Goal: Task Accomplishment & Management: Manage account settings

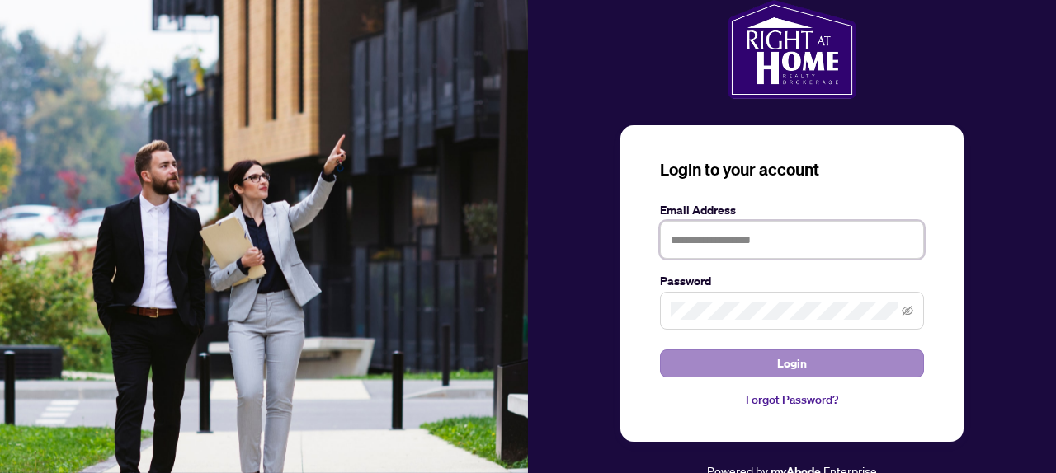
type input "**********"
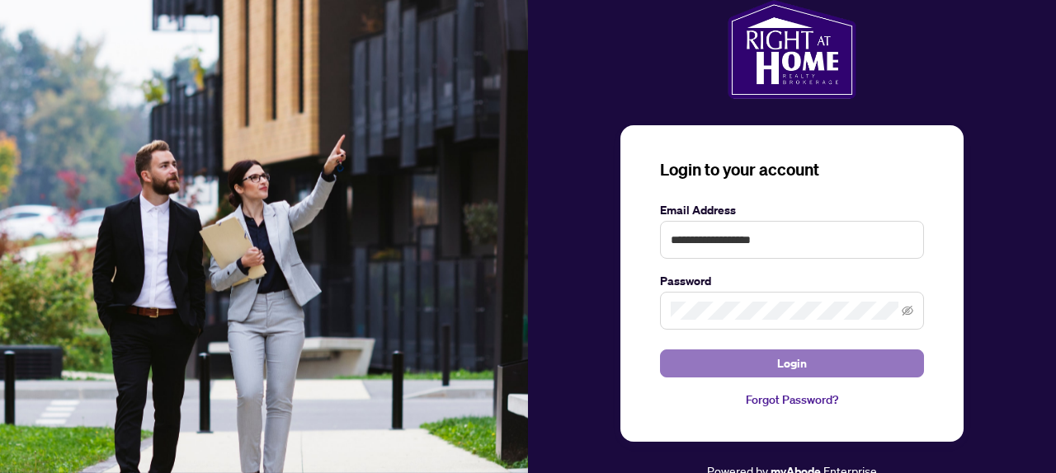
click at [790, 372] on span "Login" at bounding box center [792, 364] width 30 height 26
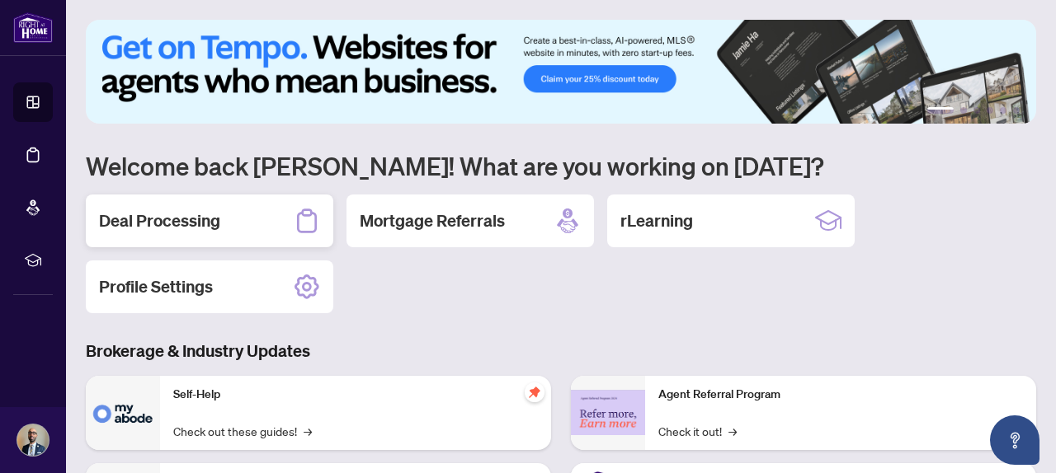
click at [274, 221] on div "Deal Processing" at bounding box center [209, 221] width 247 height 53
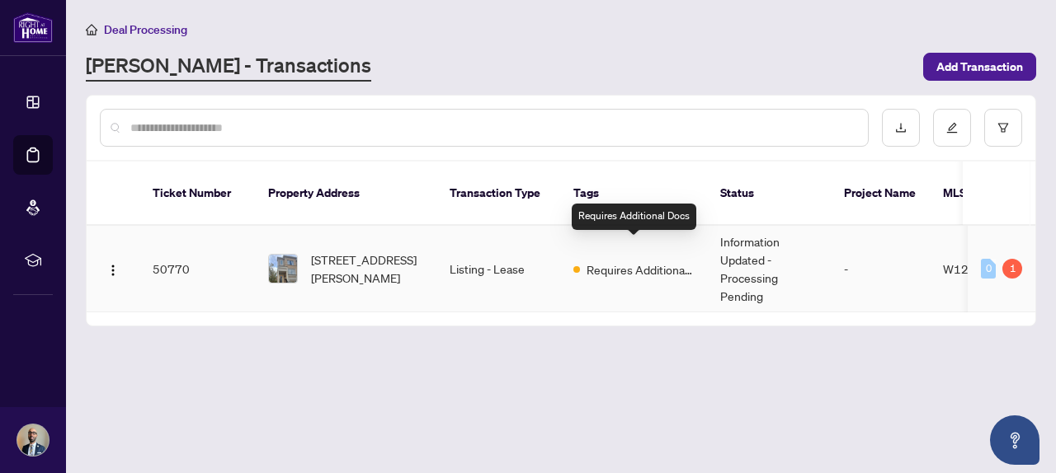
click at [620, 261] on span "Requires Additional Docs" at bounding box center [639, 270] width 107 height 18
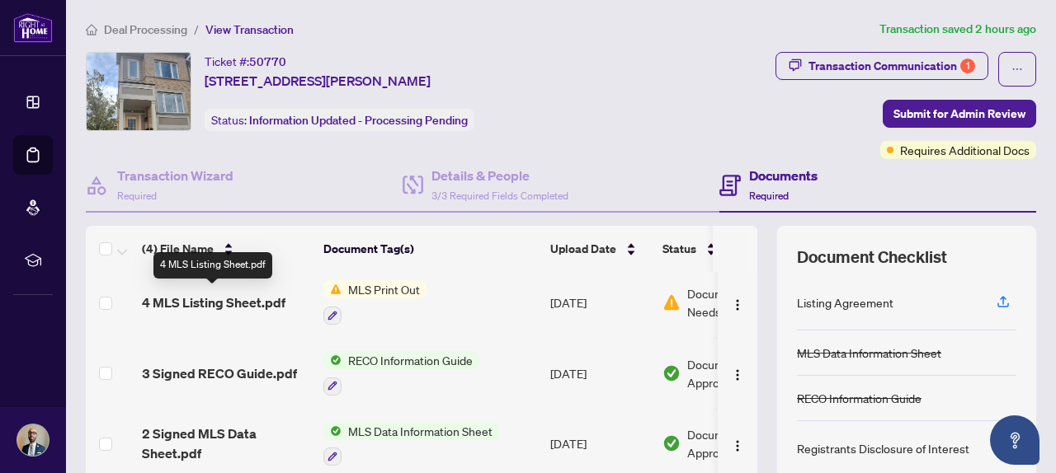
click at [228, 298] on span "4 MLS Listing Sheet.pdf" at bounding box center [214, 303] width 144 height 20
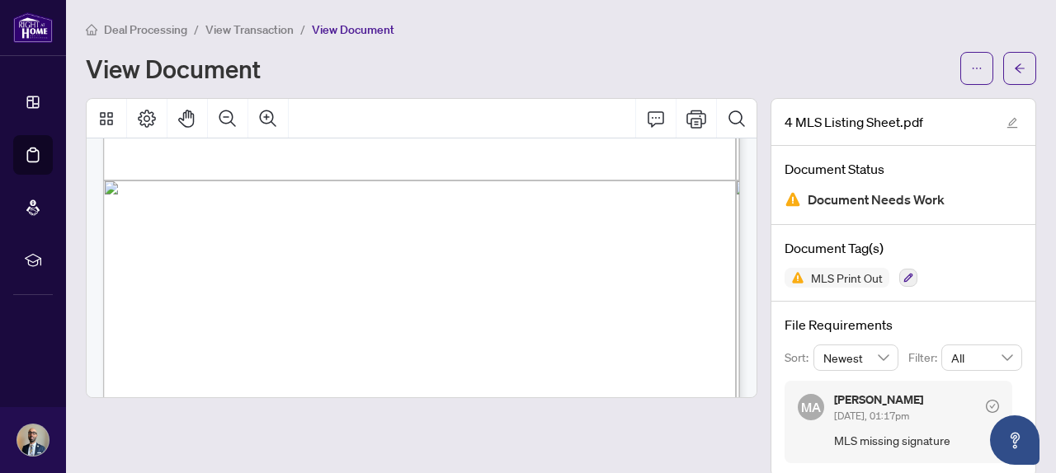
scroll to position [22, 0]
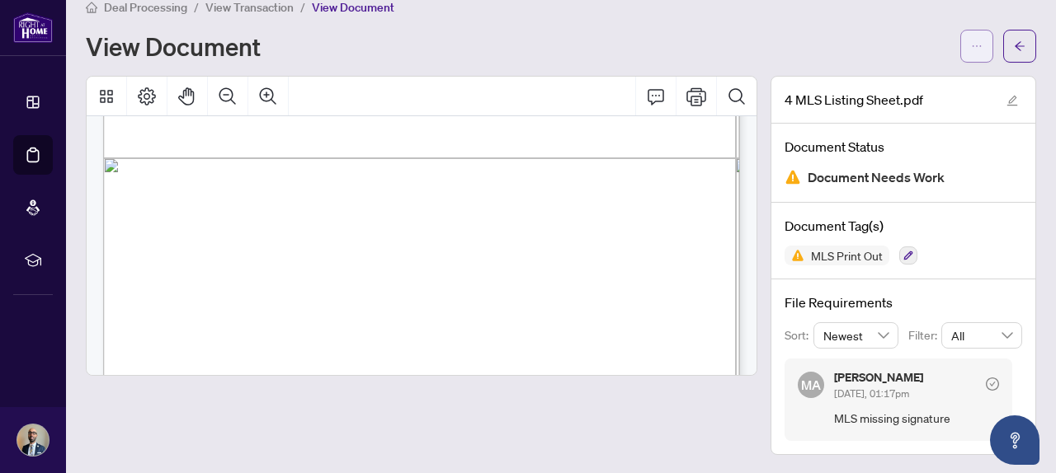
click at [984, 52] on button "button" at bounding box center [976, 46] width 33 height 33
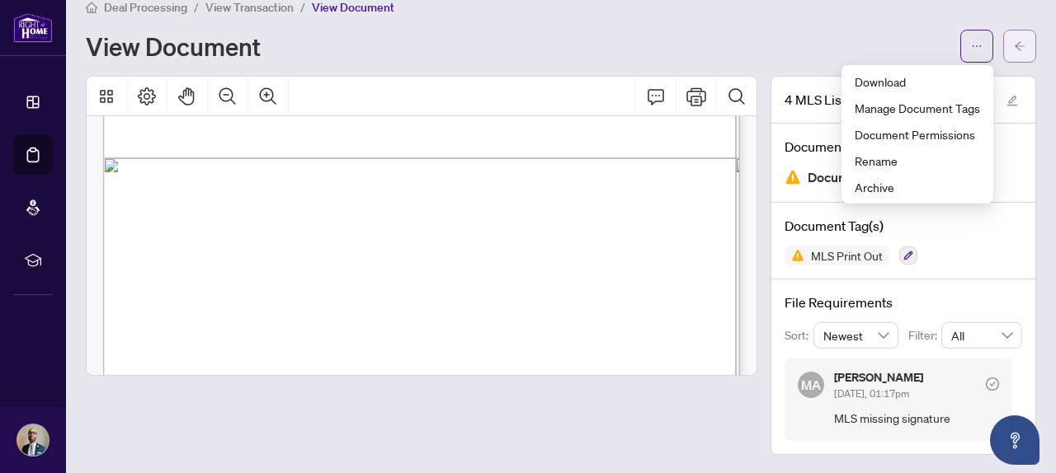
click at [1024, 39] on span "button" at bounding box center [1020, 46] width 12 height 26
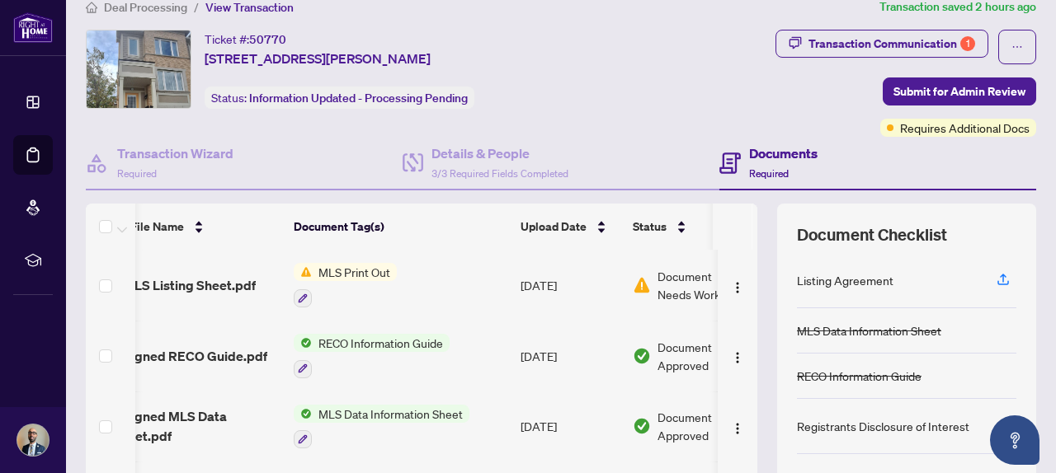
scroll to position [0, 31]
click at [306, 291] on button "button" at bounding box center [301, 298] width 18 height 18
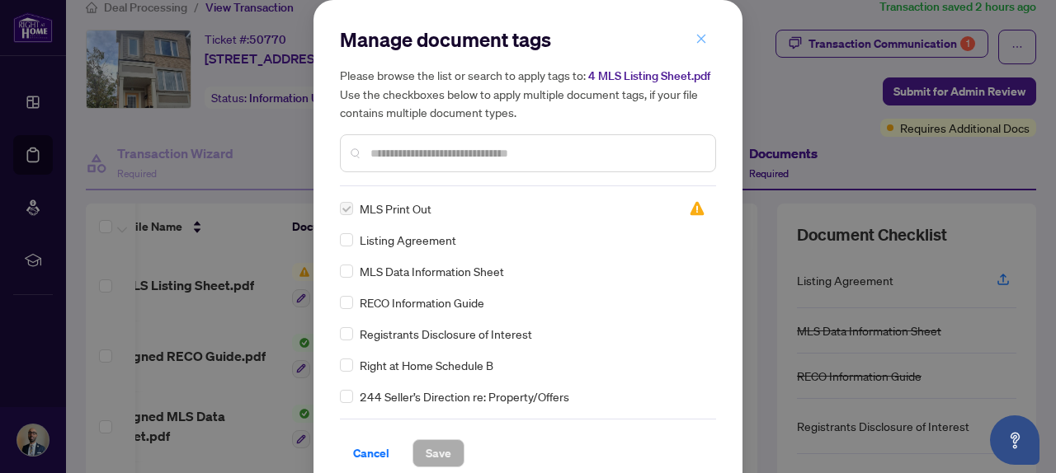
click at [697, 37] on icon "close" at bounding box center [701, 39] width 12 height 12
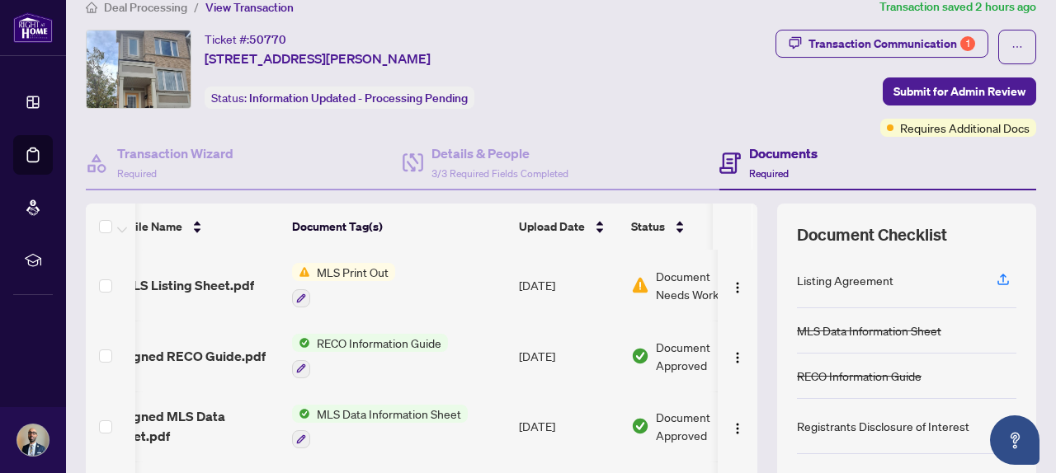
scroll to position [0, 0]
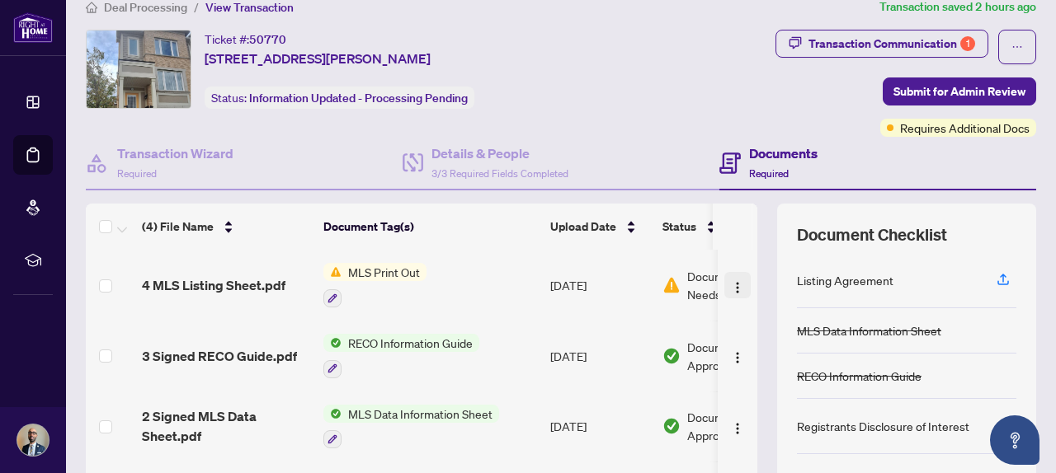
click at [731, 287] on img "button" at bounding box center [737, 287] width 13 height 13
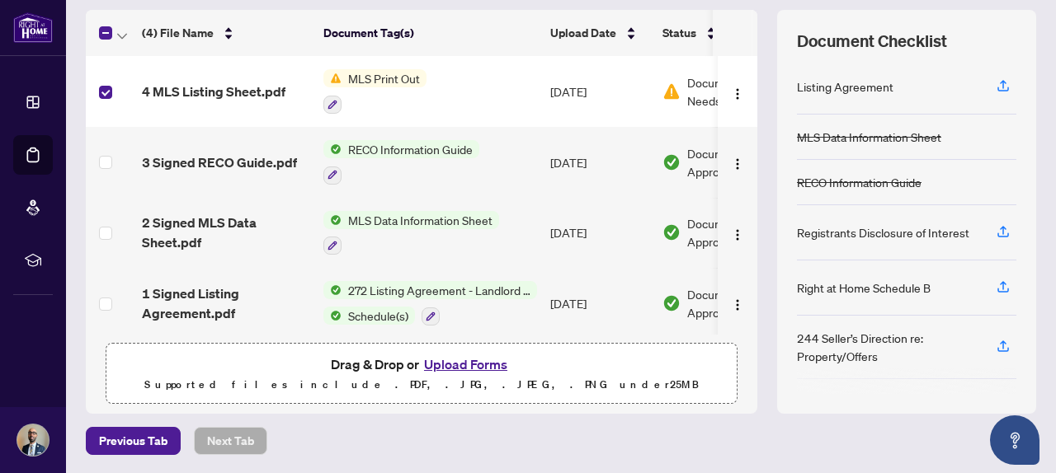
scroll to position [0, 83]
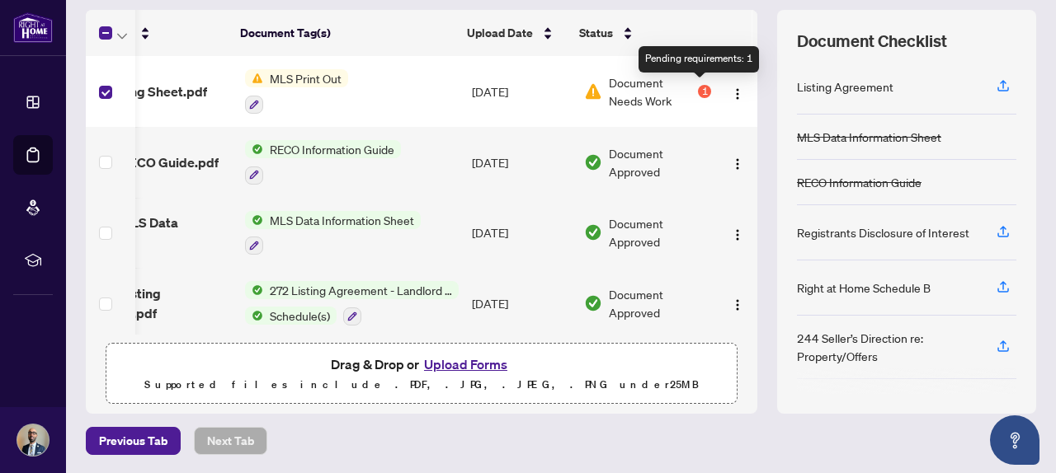
click at [699, 92] on div "1" at bounding box center [704, 91] width 13 height 13
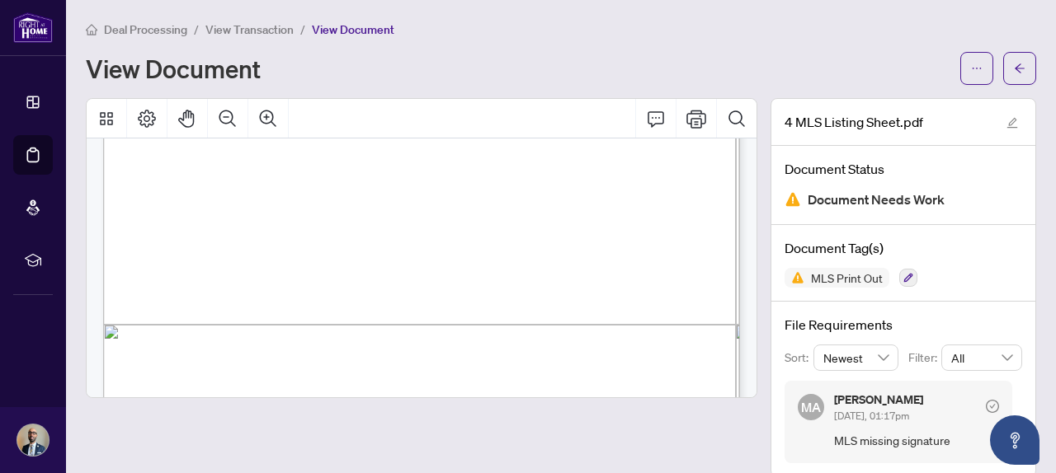
scroll to position [465, 0]
click at [151, 117] on icon "Page Layout" at bounding box center [147, 119] width 20 height 20
click at [114, 117] on icon "Thumbnails" at bounding box center [106, 119] width 20 height 20
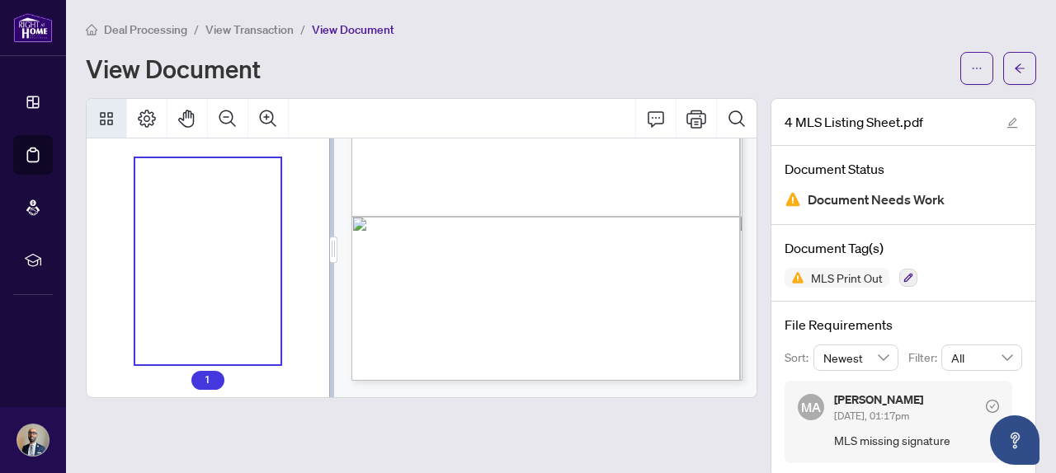
scroll to position [285, 0]
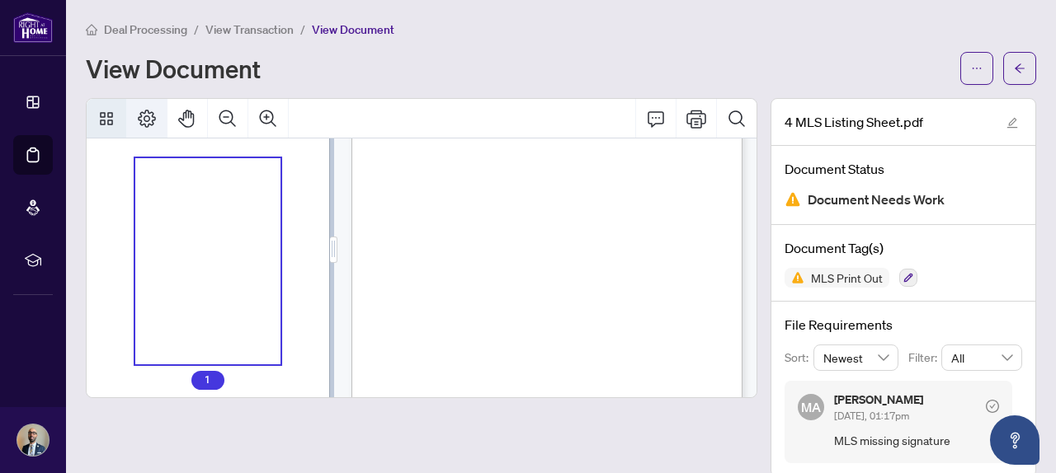
click at [143, 115] on icon "Page Layout" at bounding box center [147, 119] width 20 height 20
click at [106, 117] on icon "Thumbnails" at bounding box center [106, 119] width 20 height 20
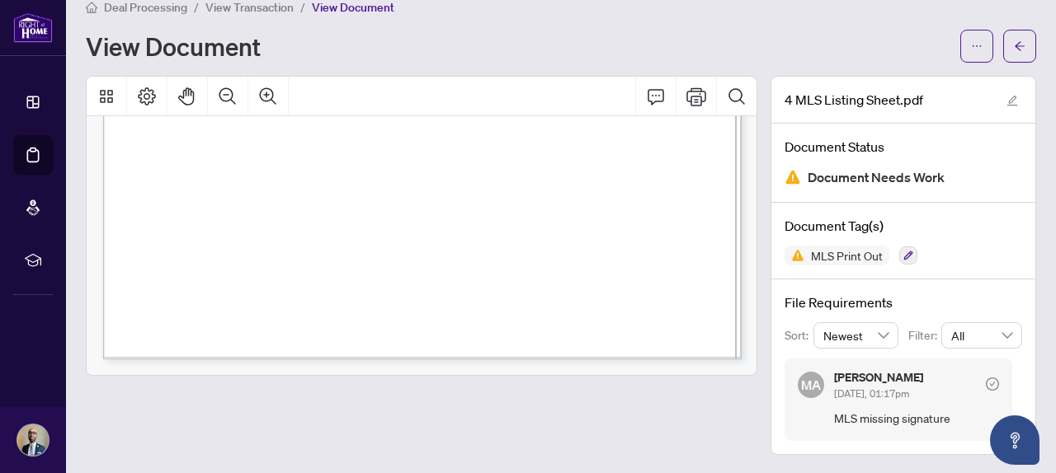
scroll to position [0, 0]
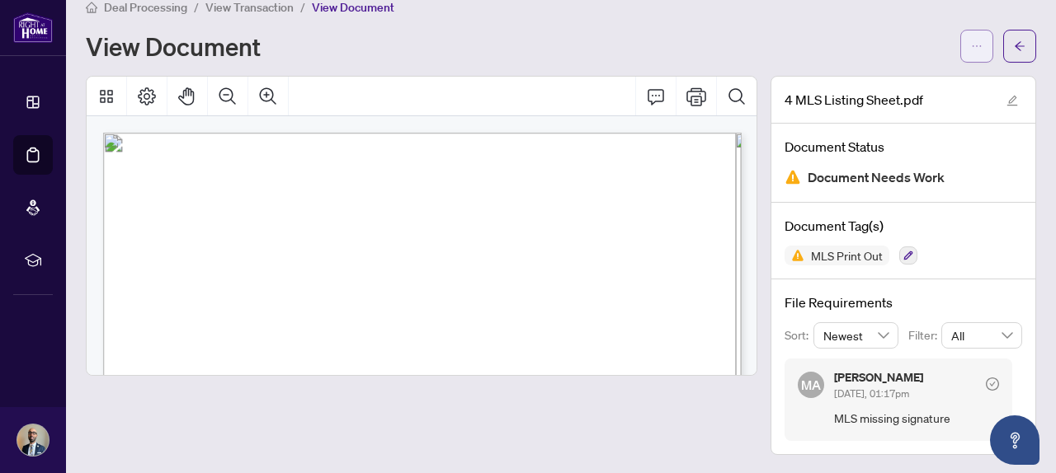
click at [976, 50] on icon "ellipsis" at bounding box center [977, 46] width 12 height 12
click at [1019, 266] on div "Document Tag(s) MLS Print Out" at bounding box center [903, 241] width 264 height 77
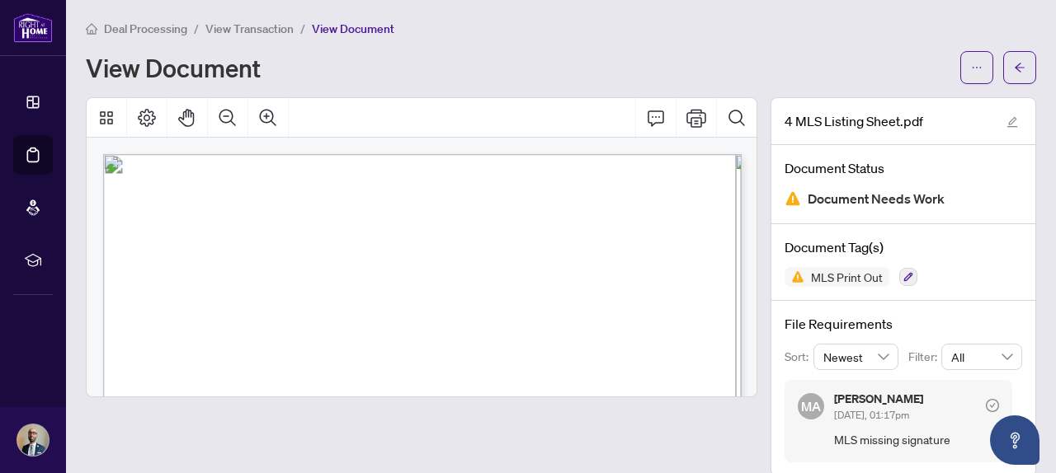
click at [859, 200] on span "Document Needs Work" at bounding box center [875, 199] width 137 height 22
click at [1020, 121] on button "button" at bounding box center [1012, 121] width 20 height 20
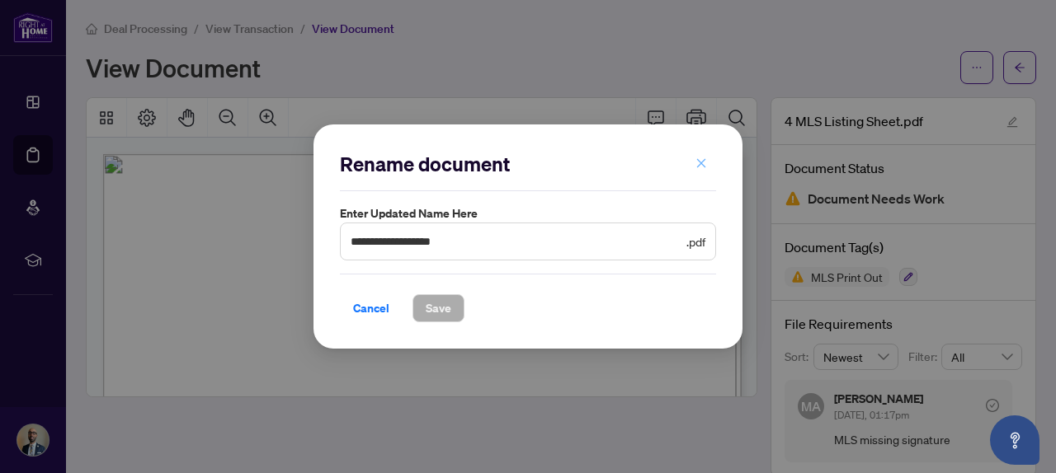
click at [697, 169] on span "button" at bounding box center [701, 163] width 12 height 26
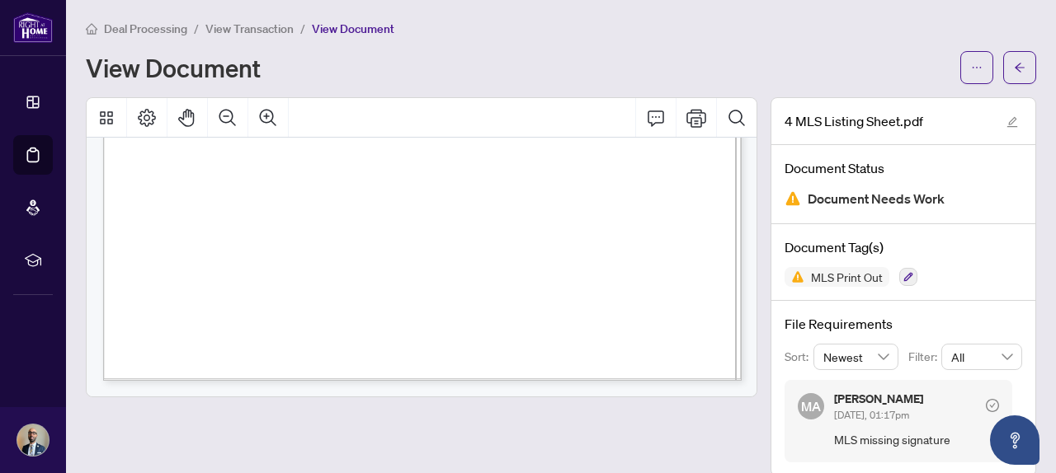
scroll to position [22, 0]
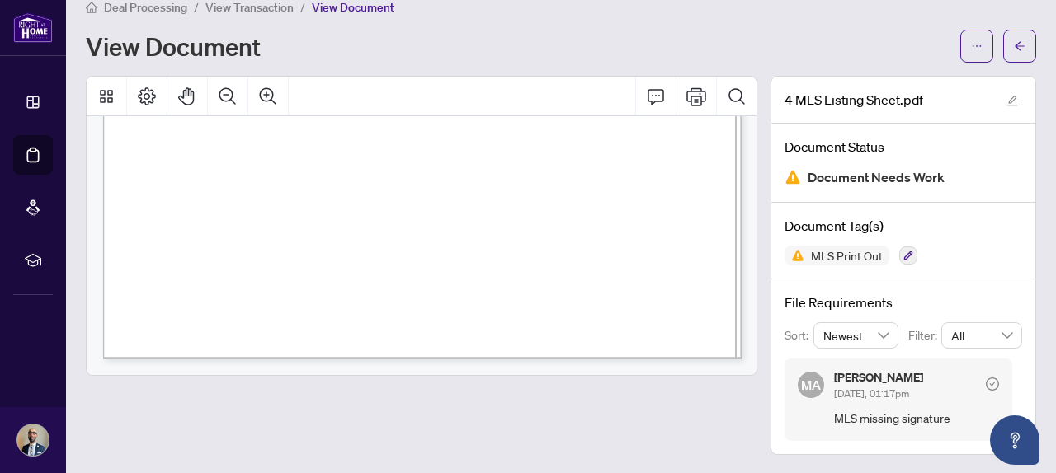
click at [247, 7] on span "View Transaction" at bounding box center [249, 7] width 88 height 15
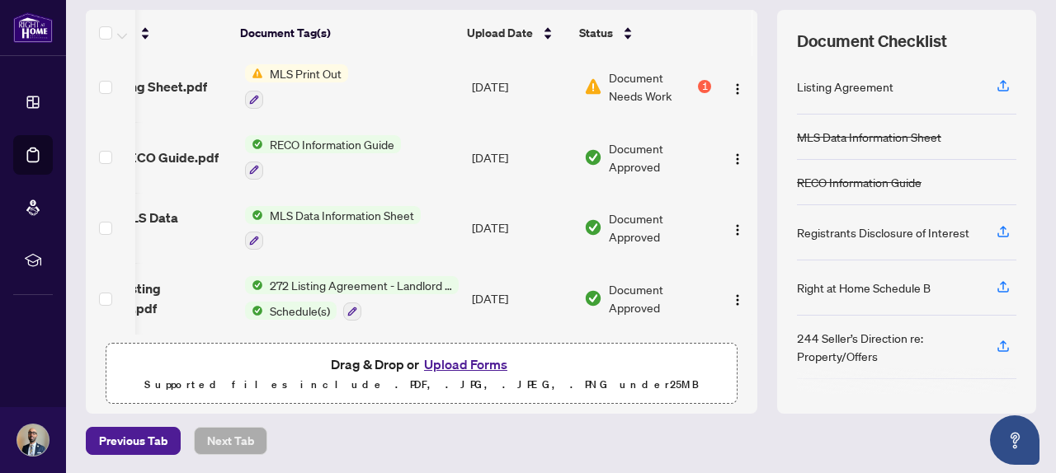
scroll to position [0, 83]
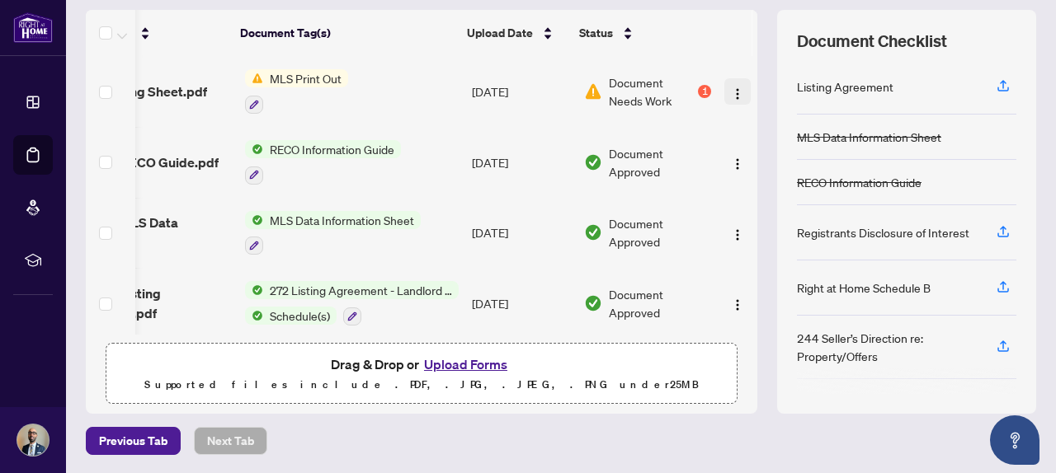
click at [731, 94] on img "button" at bounding box center [737, 93] width 13 height 13
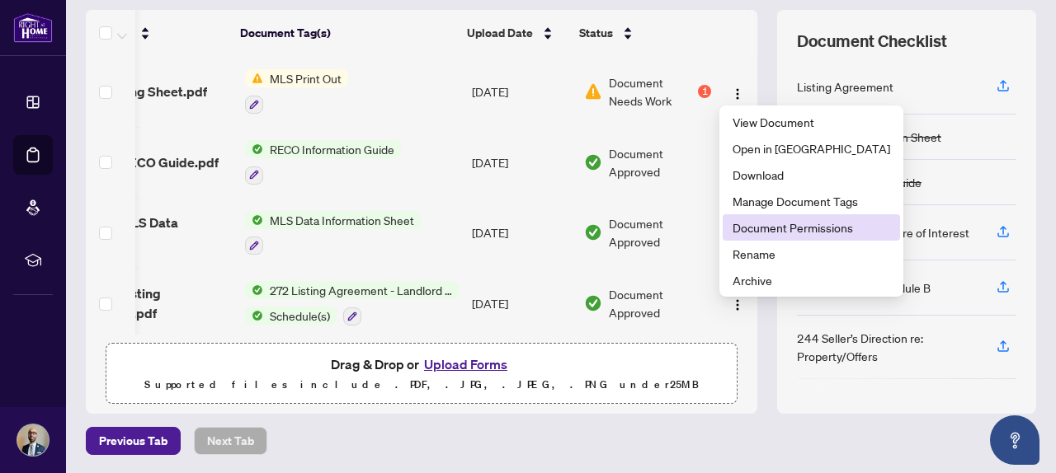
click at [773, 228] on span "Document Permissions" at bounding box center [811, 228] width 158 height 18
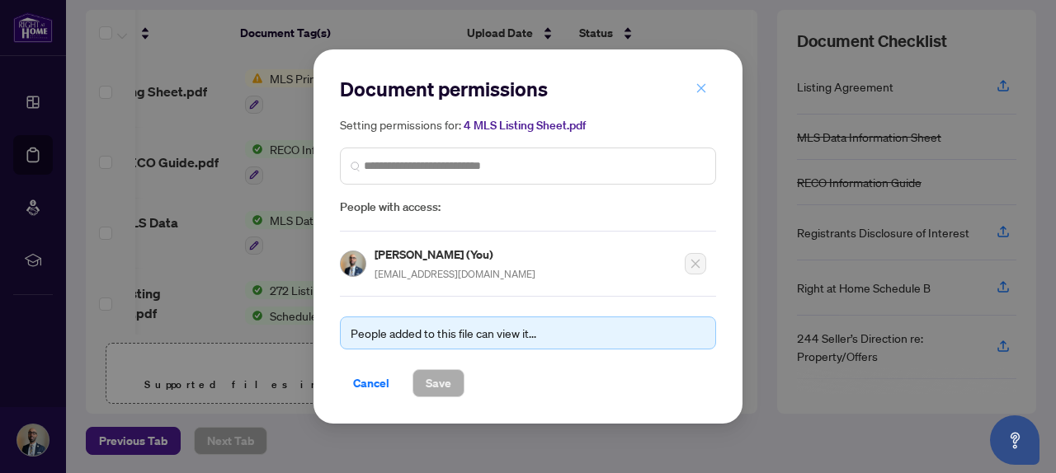
click at [698, 92] on icon "close" at bounding box center [701, 88] width 9 height 9
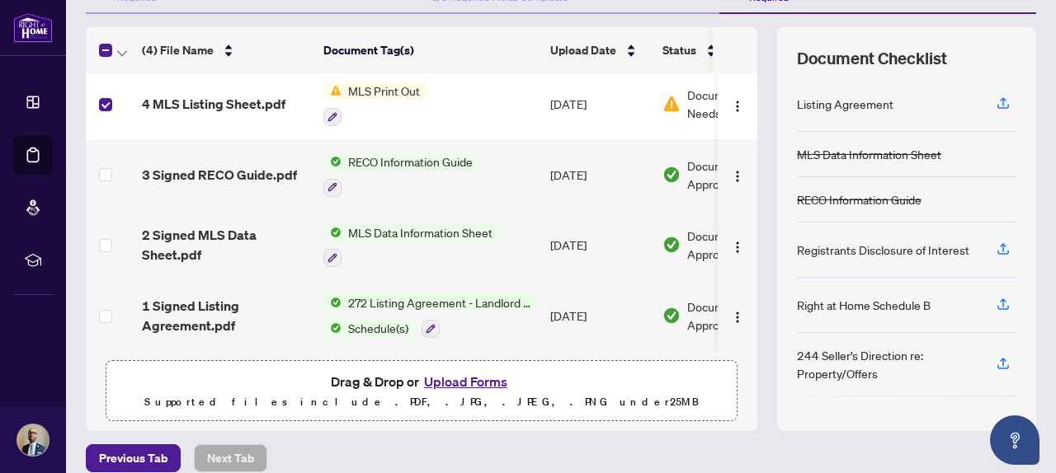
scroll to position [200, 0]
click at [731, 103] on img "button" at bounding box center [737, 105] width 13 height 13
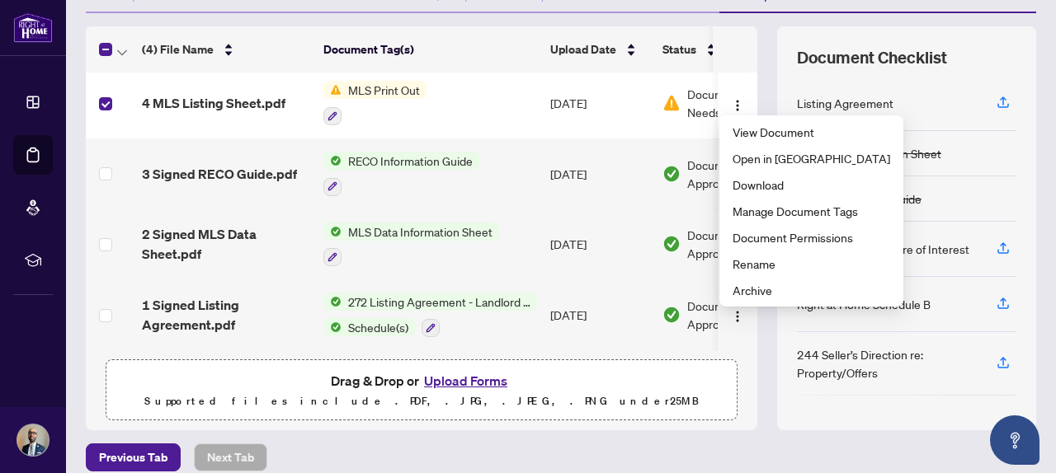
scroll to position [216, 0]
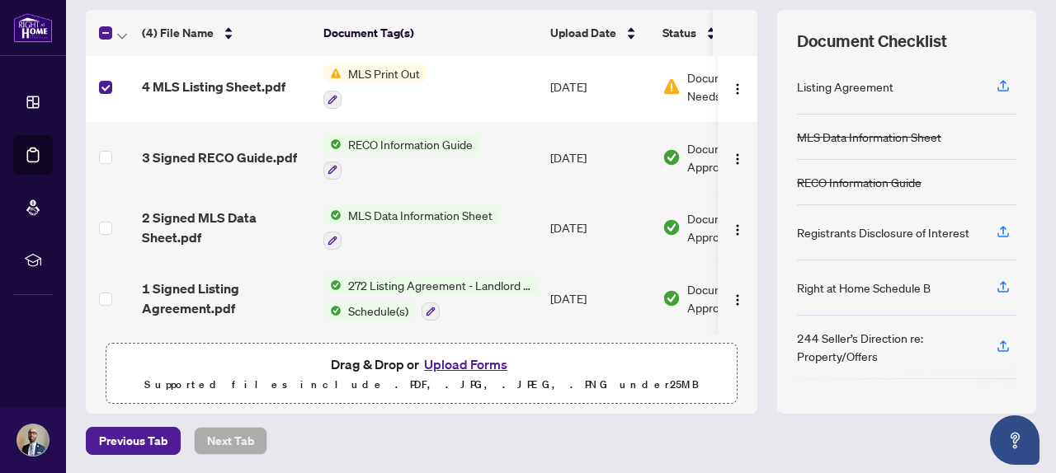
click at [370, 420] on div "Deal Processing / View Transaction Transaction saved 2 hours ago Ticket #: 5077…" at bounding box center [560, 130] width 963 height 652
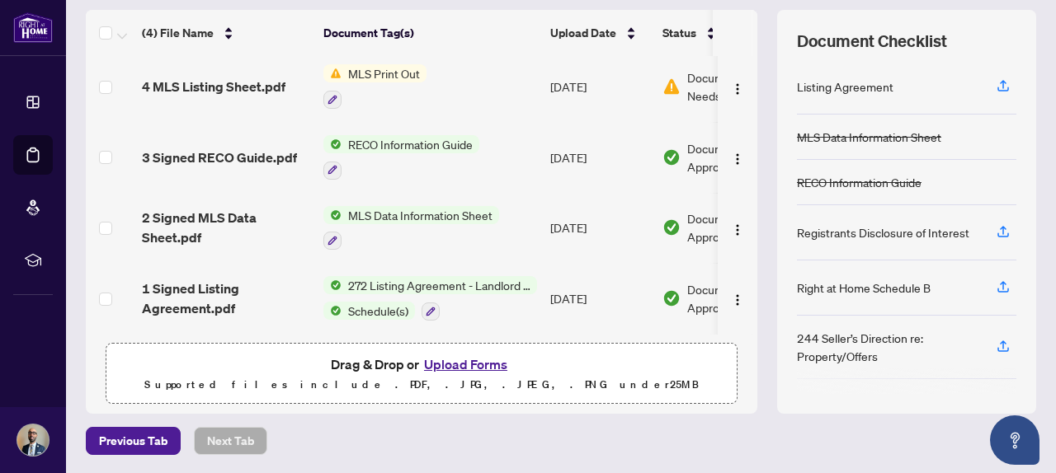
scroll to position [0, 0]
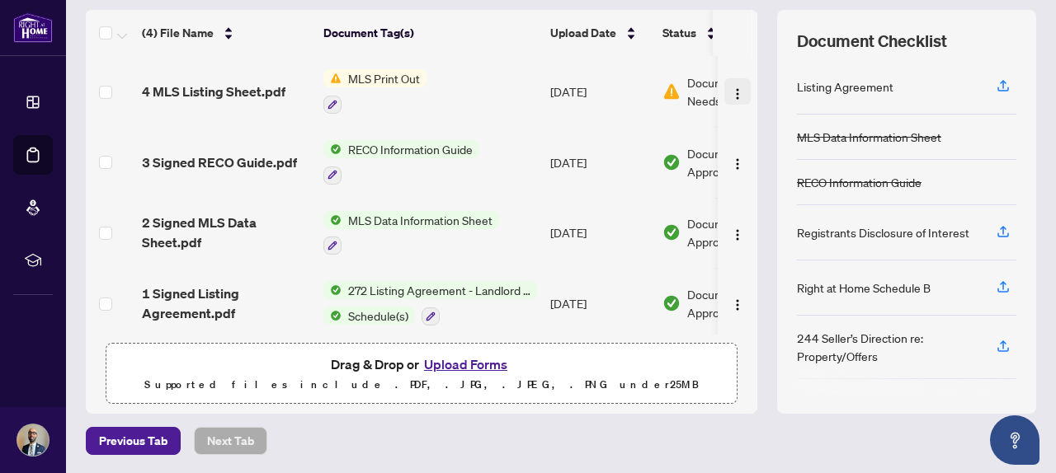
click at [733, 91] on img "button" at bounding box center [737, 93] width 13 height 13
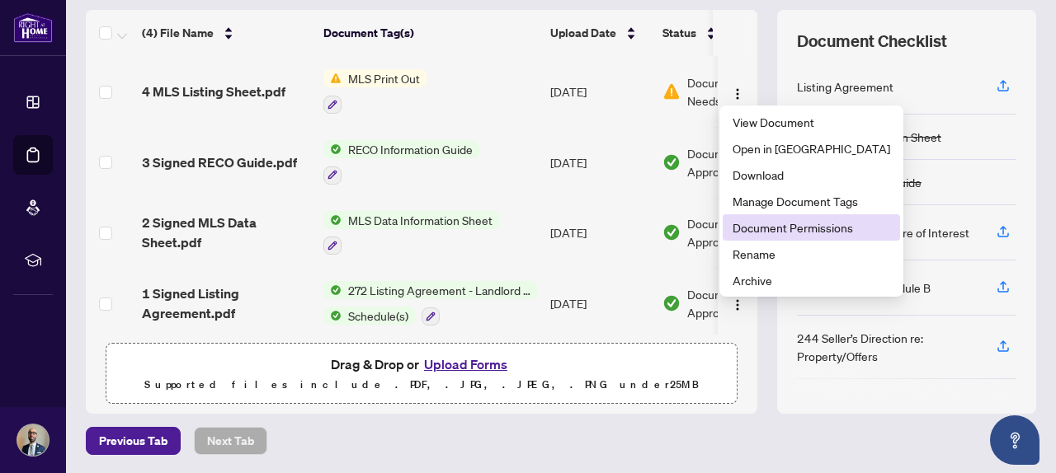
click at [769, 220] on span "Document Permissions" at bounding box center [811, 228] width 158 height 18
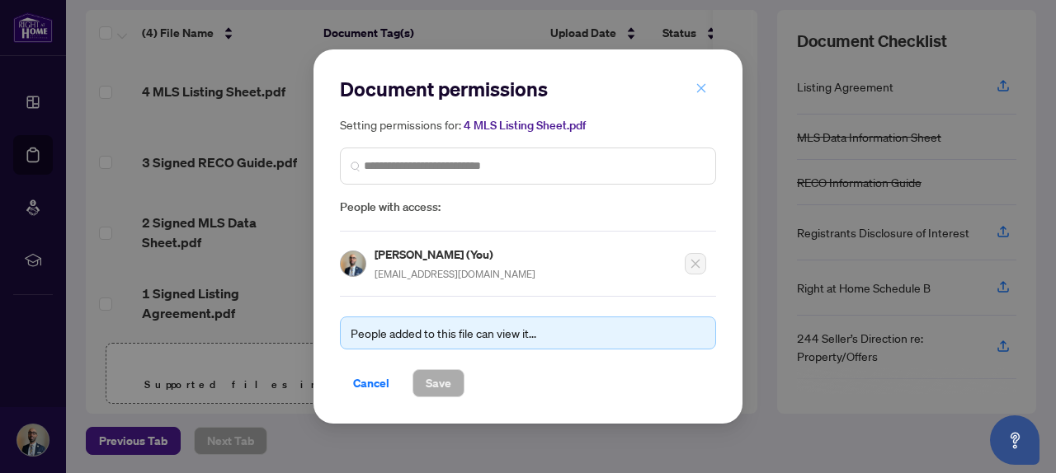
click at [698, 89] on icon "close" at bounding box center [701, 88] width 12 height 12
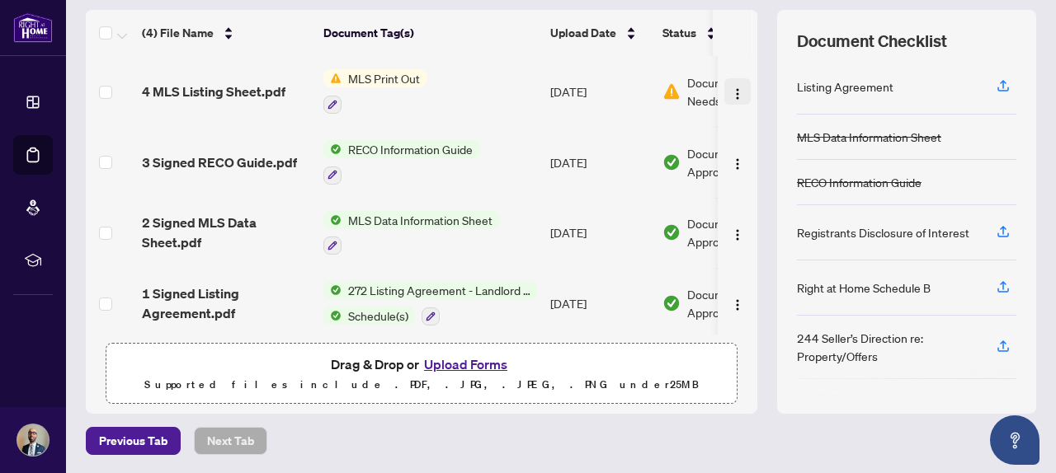
click at [736, 98] on button "button" at bounding box center [737, 91] width 26 height 26
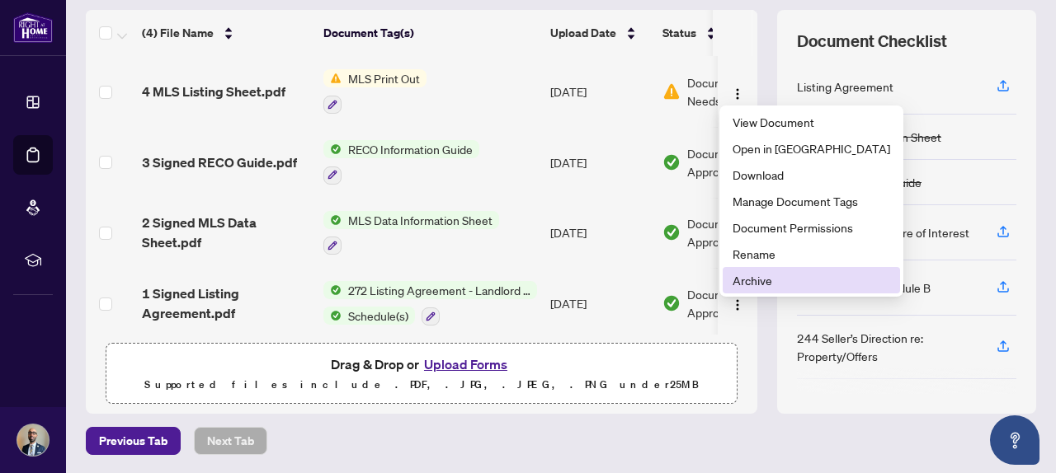
click at [756, 270] on li "Archive" at bounding box center [810, 280] width 177 height 26
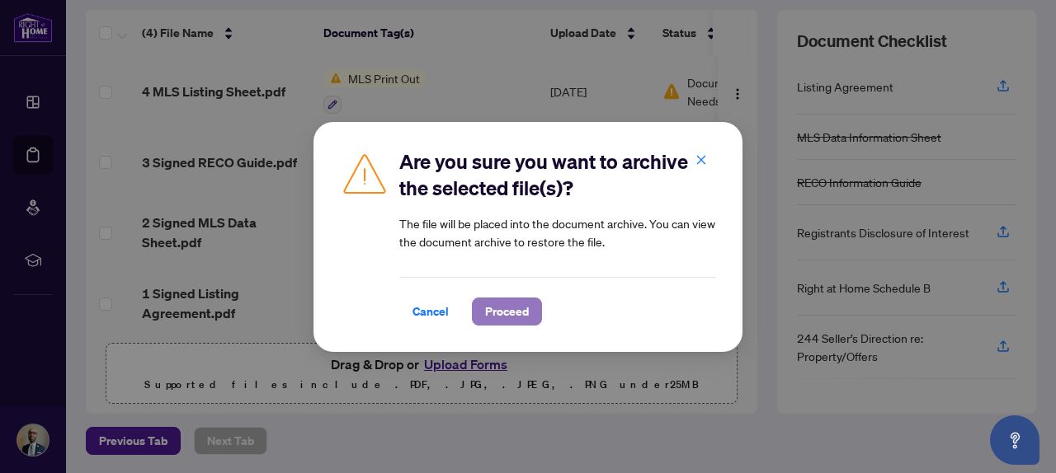
click at [505, 322] on span "Proceed" at bounding box center [507, 312] width 44 height 26
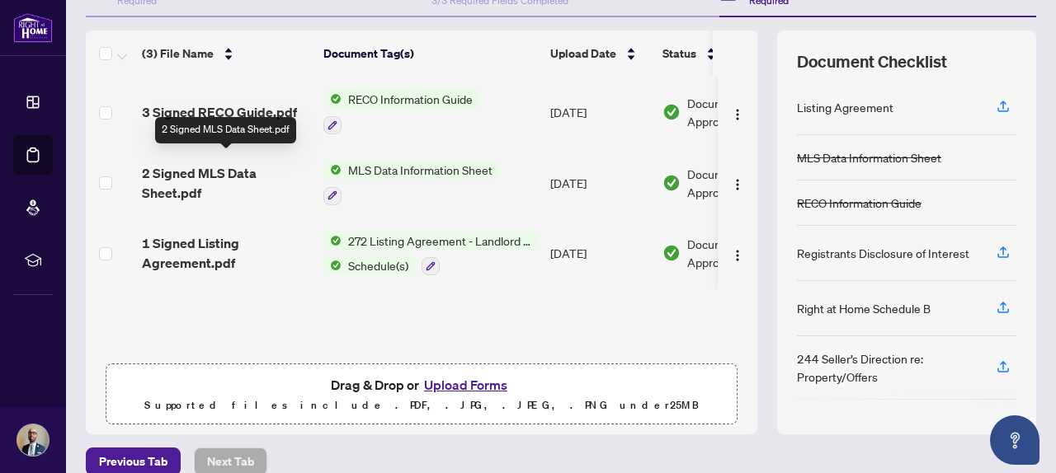
scroll to position [209, 0]
